Goal: Entertainment & Leisure: Consume media (video, audio)

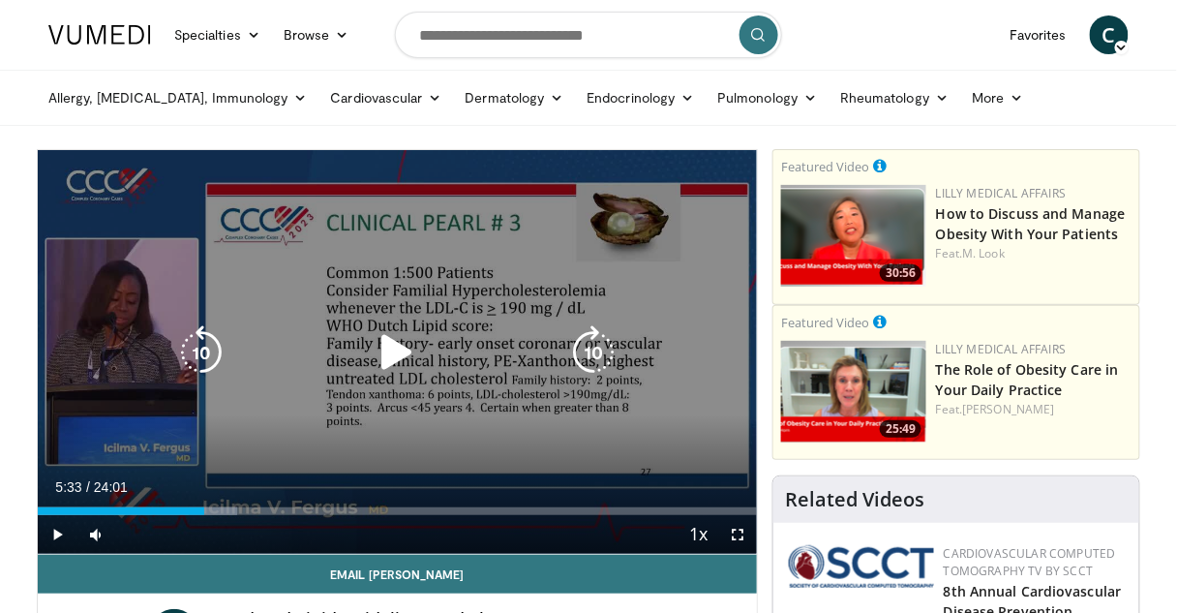
click at [396, 352] on icon "Video Player" at bounding box center [397, 352] width 54 height 54
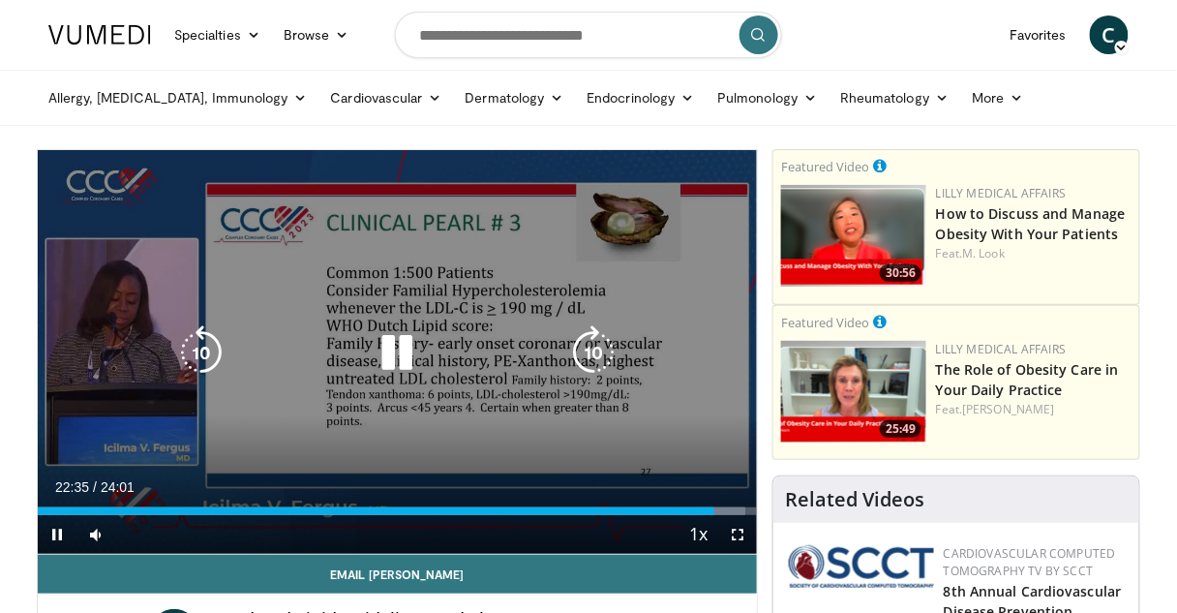
click at [697, 225] on div "10 seconds Tap to unmute" at bounding box center [397, 352] width 719 height 404
click at [397, 349] on icon "Video Player" at bounding box center [397, 352] width 54 height 54
